Goal: Task Accomplishment & Management: Use online tool/utility

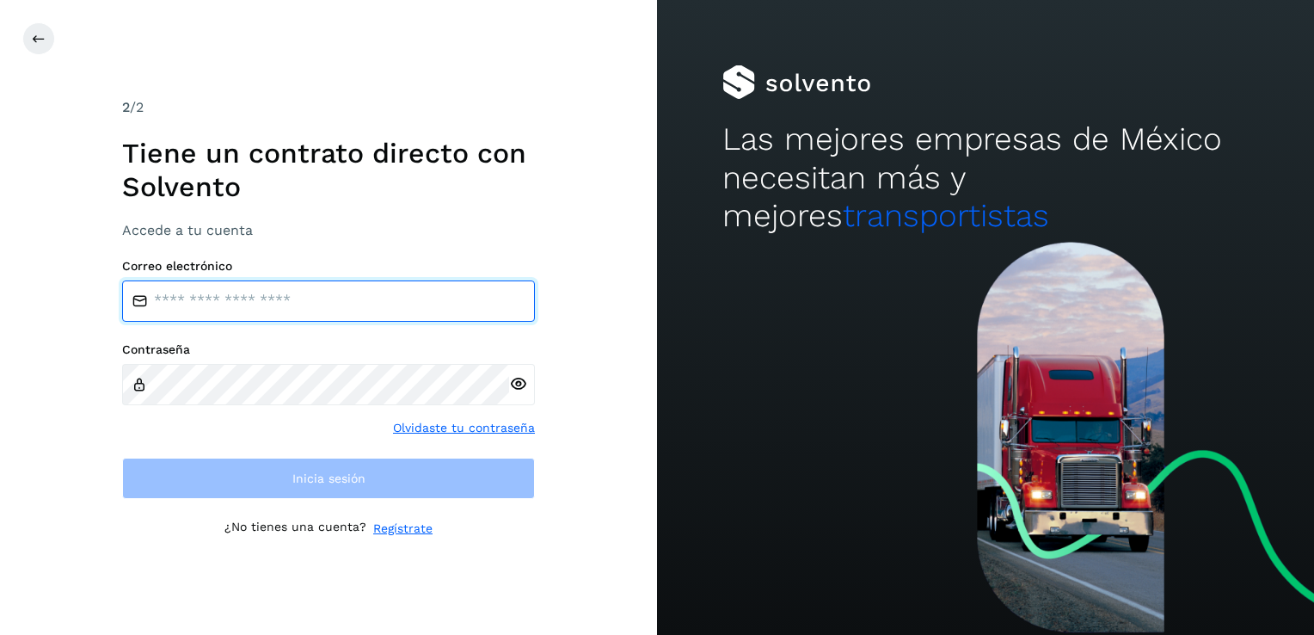
click at [215, 302] on input "email" at bounding box center [328, 300] width 413 height 41
type input "**********"
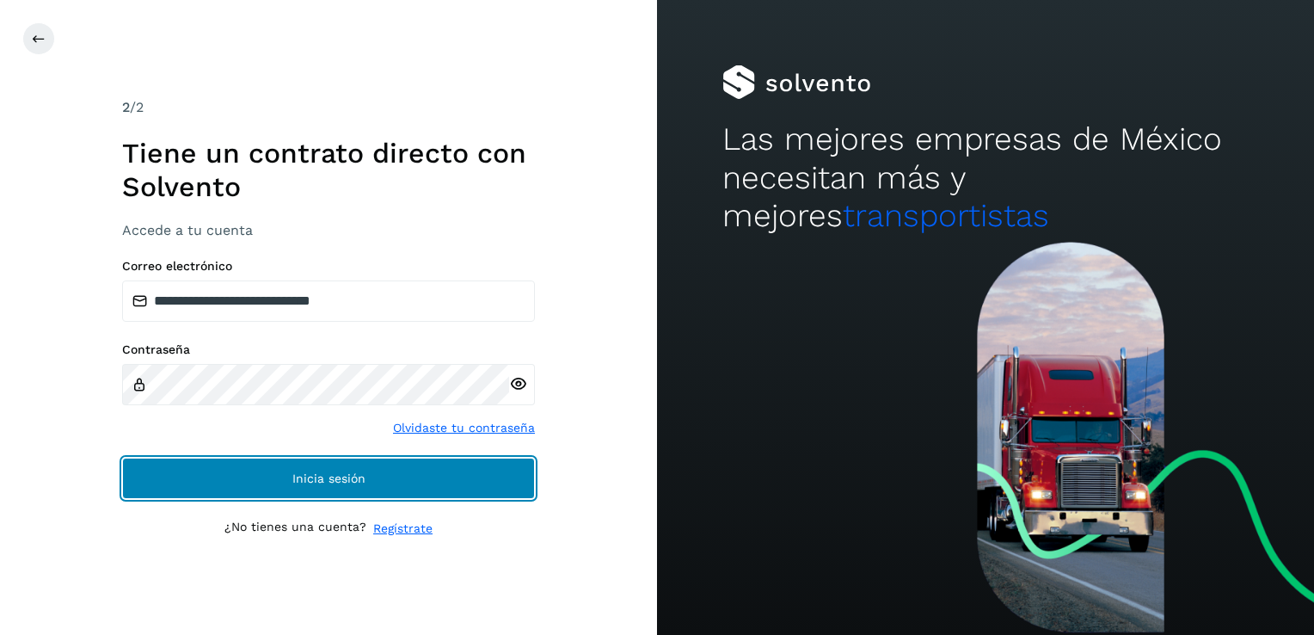
click at [320, 488] on button "Inicia sesión" at bounding box center [328, 477] width 413 height 41
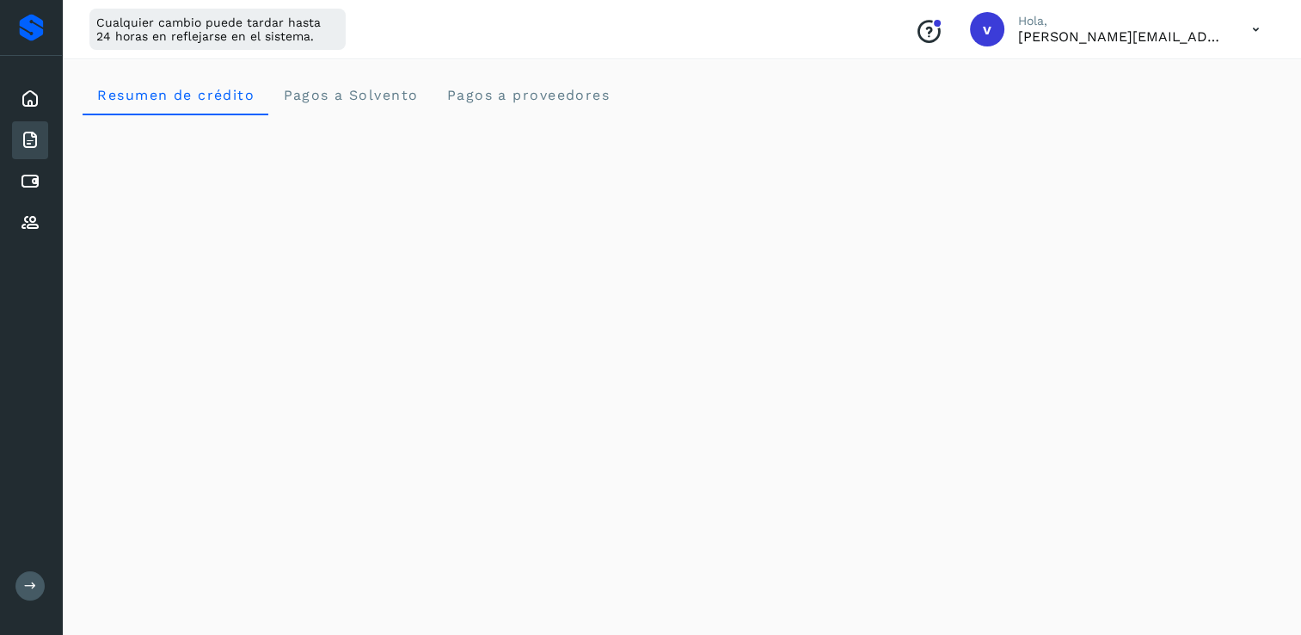
click at [33, 137] on icon at bounding box center [30, 140] width 21 height 21
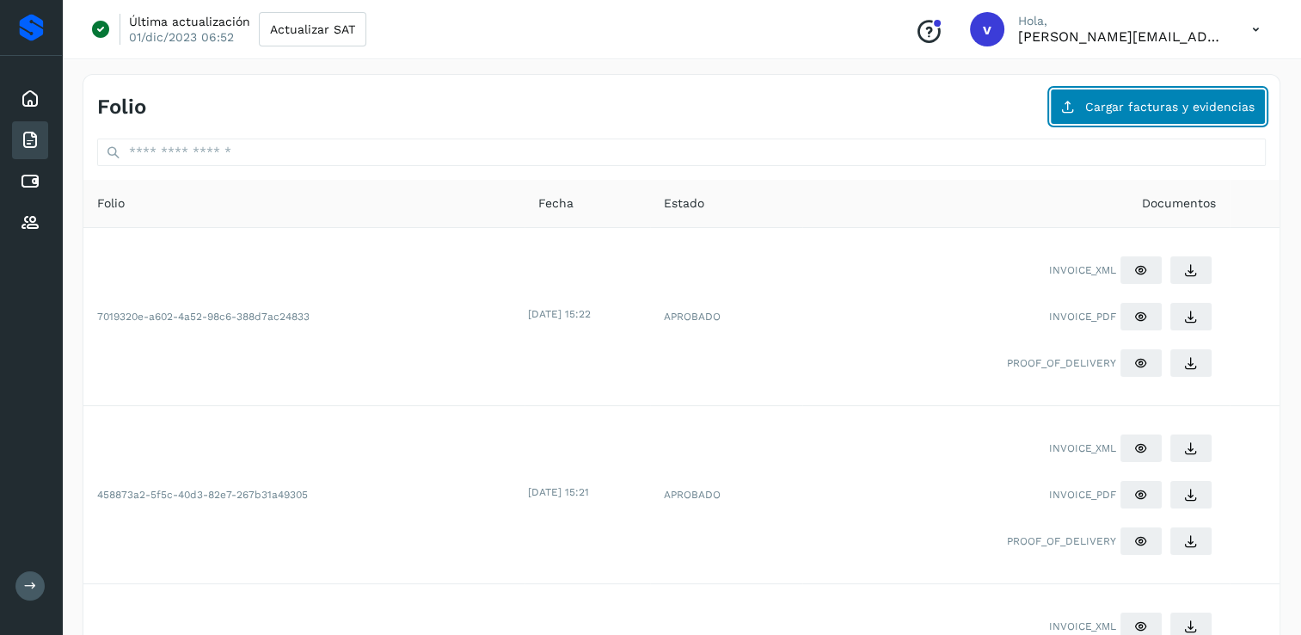
click at [1144, 105] on span "Cargar facturas y evidencias" at bounding box center [1169, 107] width 169 height 12
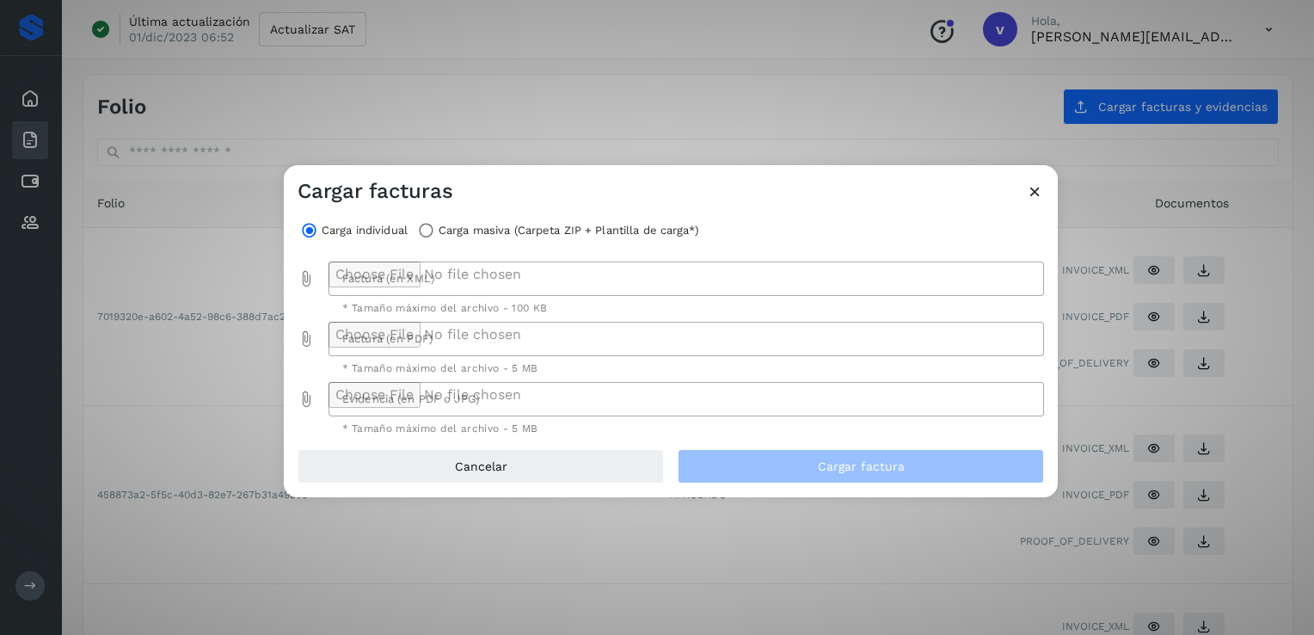
click at [1035, 197] on icon at bounding box center [1035, 191] width 18 height 18
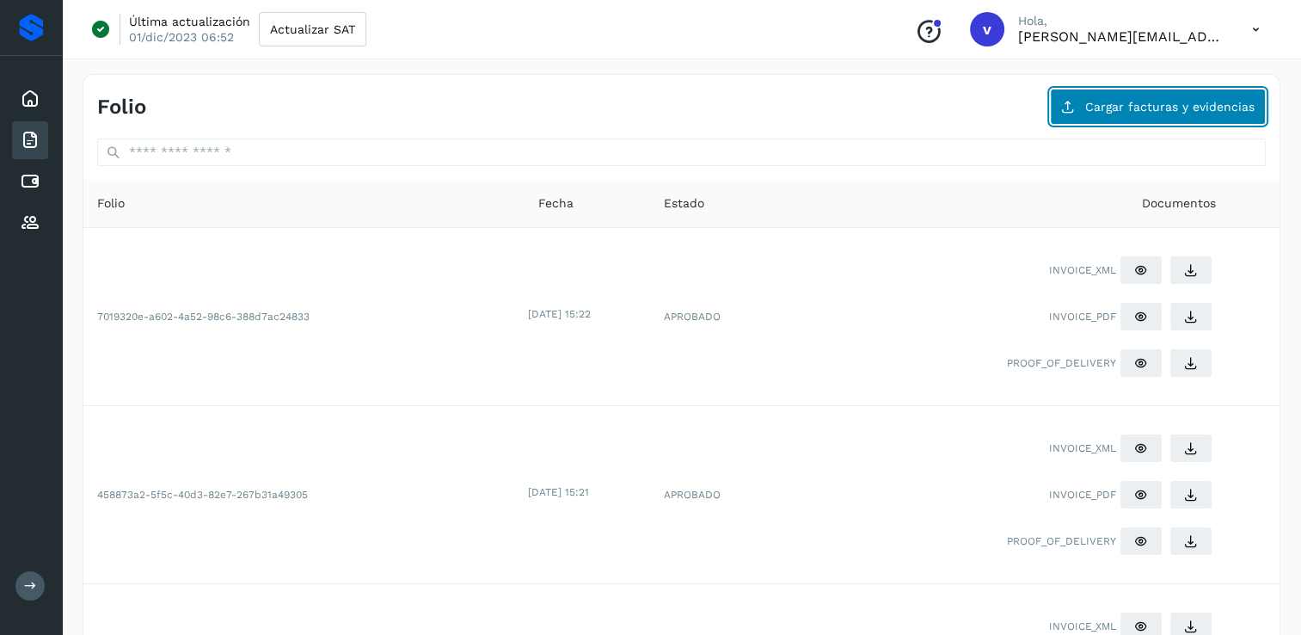
click at [1112, 107] on span "Cargar facturas y evidencias" at bounding box center [1169, 107] width 169 height 12
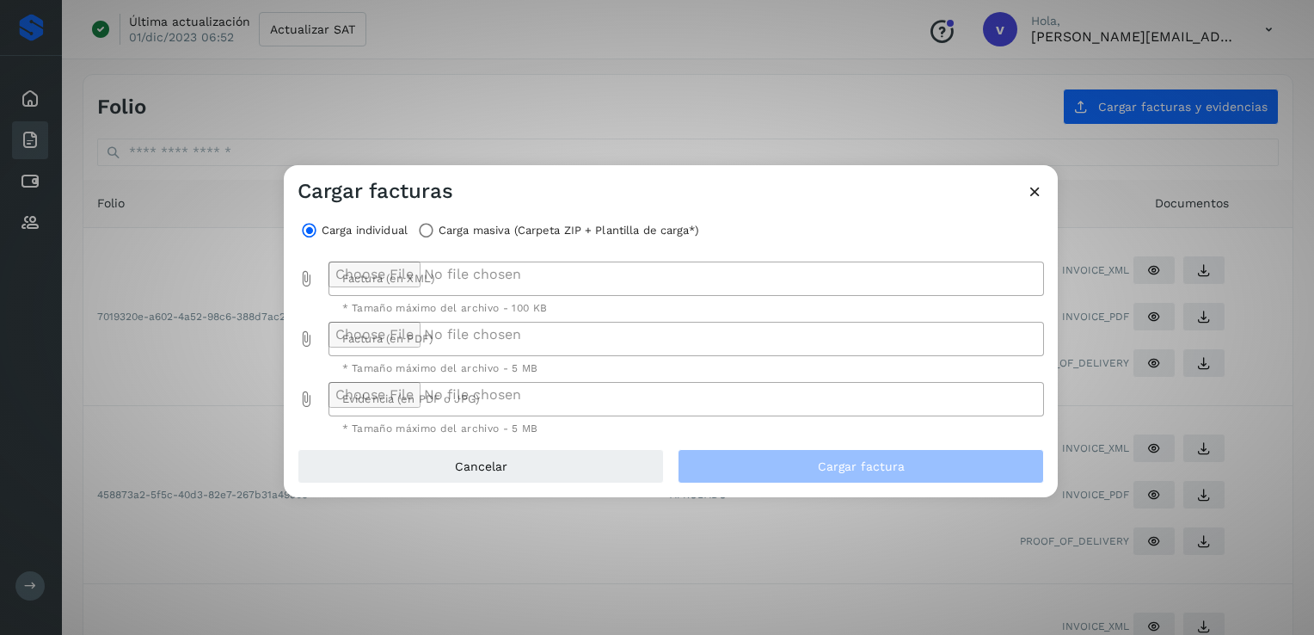
click at [1034, 190] on icon at bounding box center [1035, 191] width 18 height 18
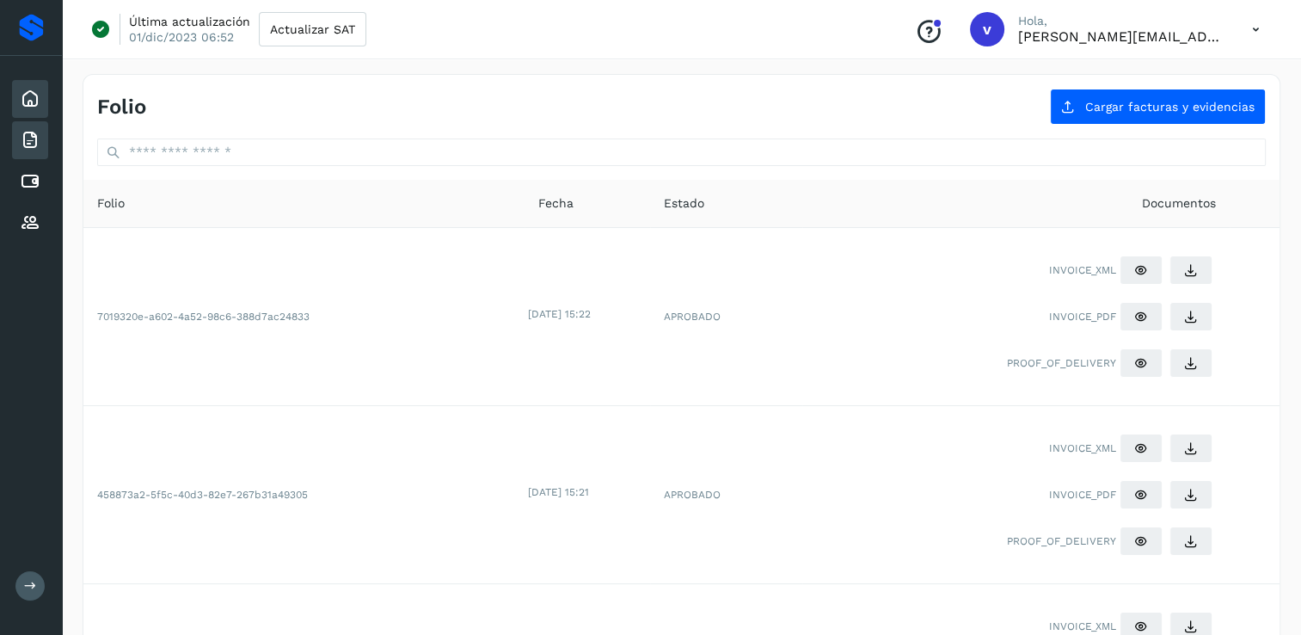
click at [35, 102] on icon at bounding box center [30, 99] width 21 height 21
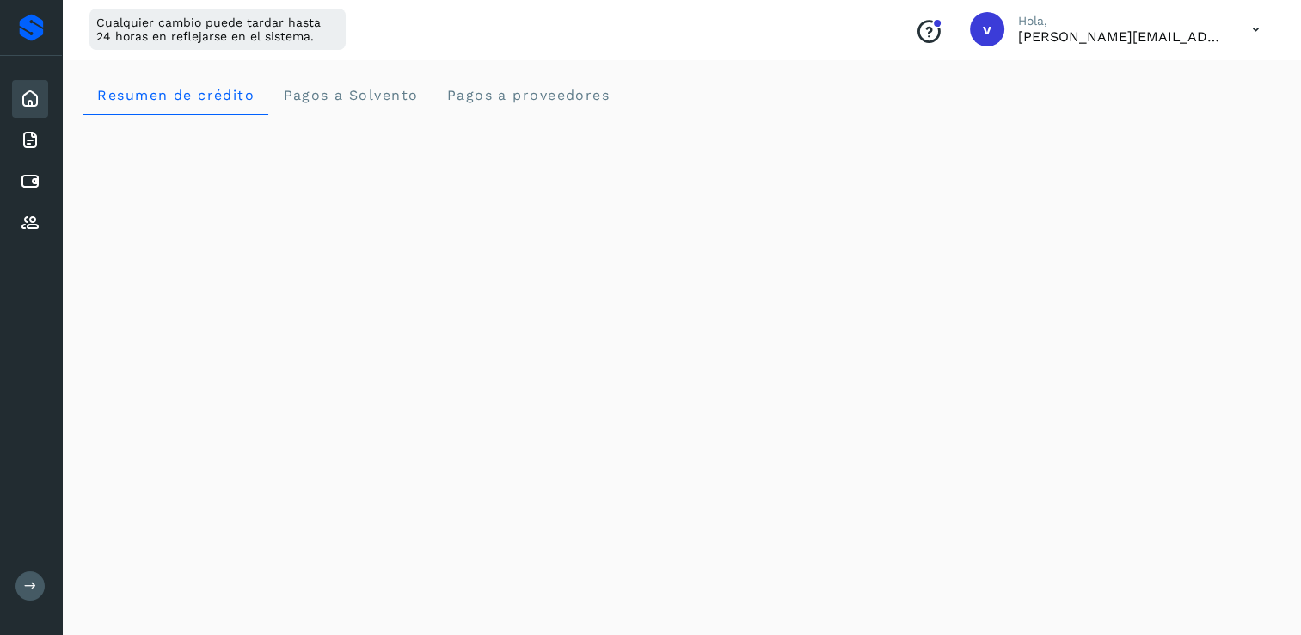
click at [1258, 28] on icon at bounding box center [1255, 29] width 35 height 35
click at [1170, 115] on div "Cerrar sesión" at bounding box center [1170, 111] width 205 height 33
